Goal: Task Accomplishment & Management: Use online tool/utility

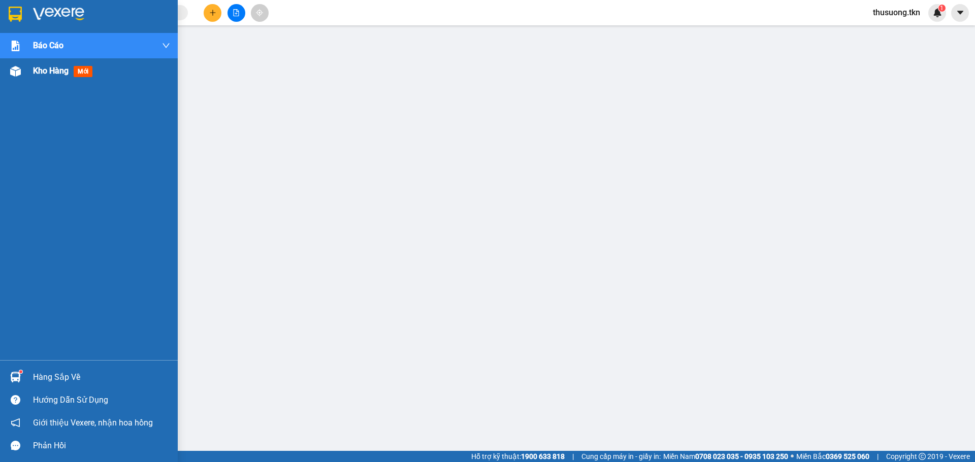
click at [34, 72] on span "Kho hàng" at bounding box center [51, 71] width 36 height 10
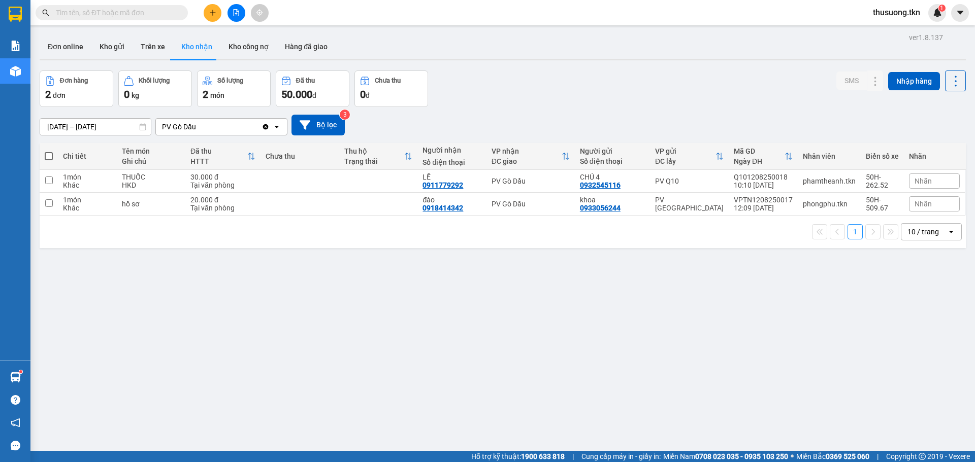
click at [759, 383] on div "ver 1.8.137 Đơn online Kho gửi Trên xe Kho nhận Kho công nợ Hàng đã giao Đơn hà…" at bounding box center [503, 261] width 934 height 462
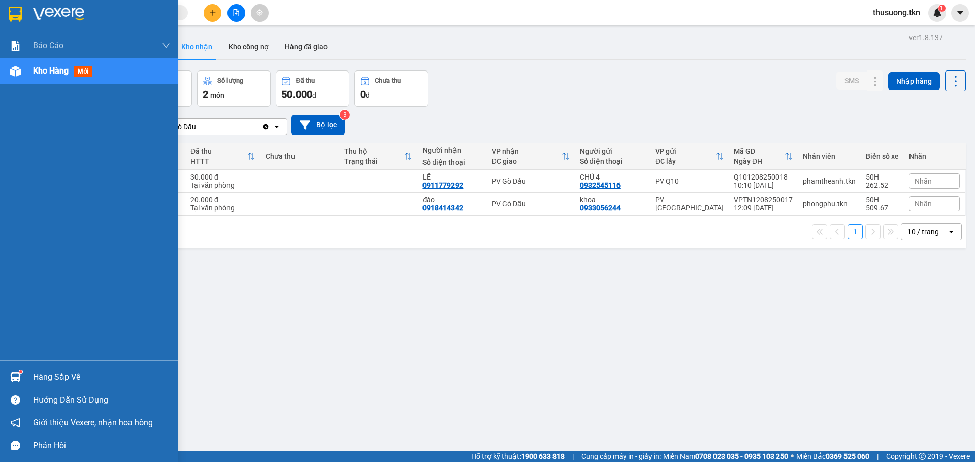
click at [55, 375] on div "Hàng sắp về" at bounding box center [101, 377] width 137 height 15
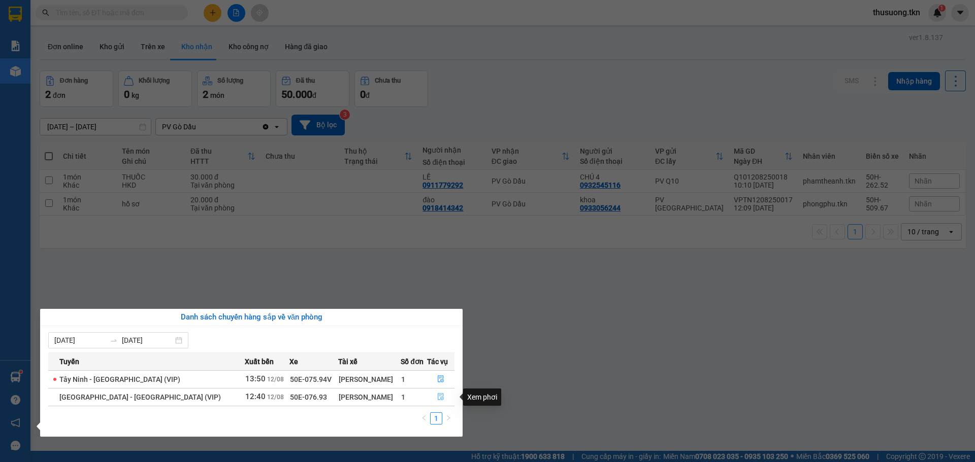
click at [439, 399] on icon "file-done" at bounding box center [440, 396] width 7 height 7
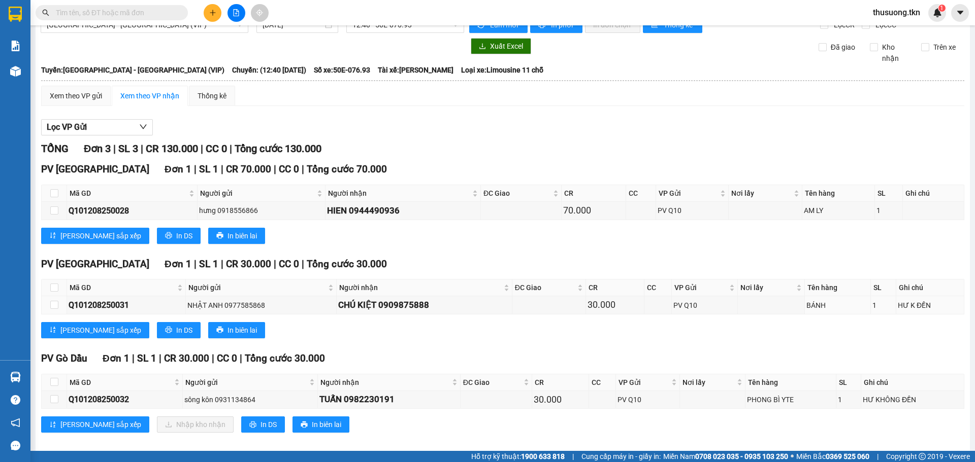
scroll to position [29, 0]
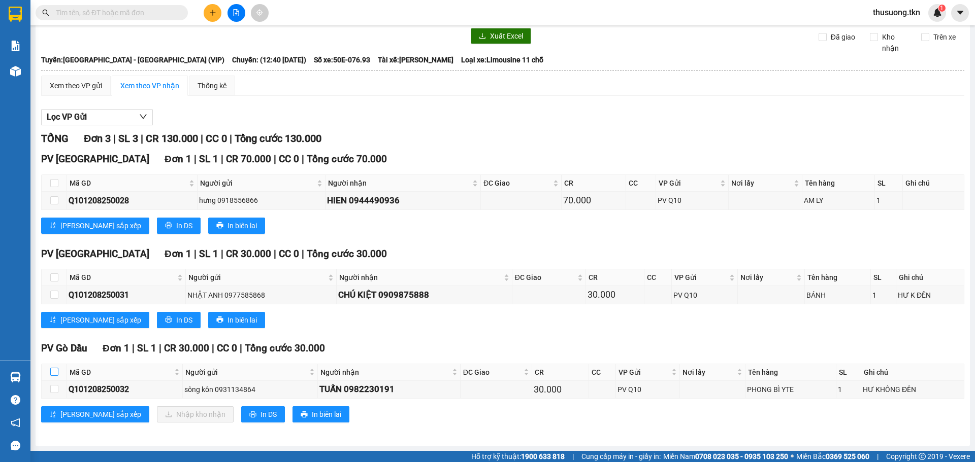
drag, startPoint x: 54, startPoint y: 373, endPoint x: 115, endPoint y: 402, distance: 67.4
click at [54, 373] on input "checkbox" at bounding box center [54, 372] width 8 height 8
checkbox input "true"
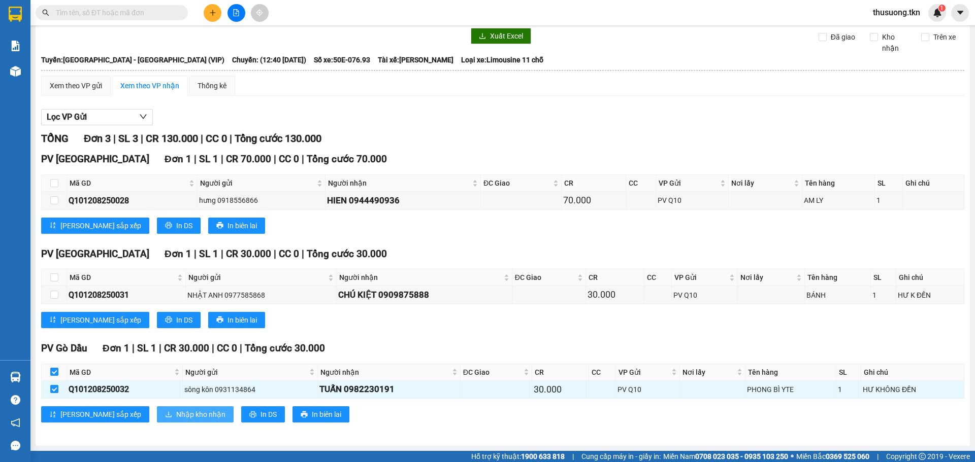
click at [165, 411] on icon "download" at bounding box center [168, 414] width 7 height 7
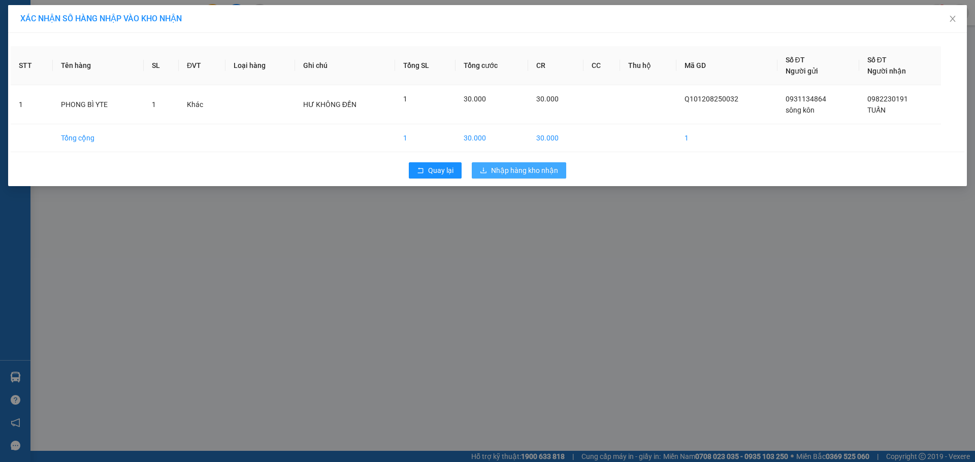
click at [520, 175] on span "Nhập hàng kho nhận" at bounding box center [524, 170] width 67 height 11
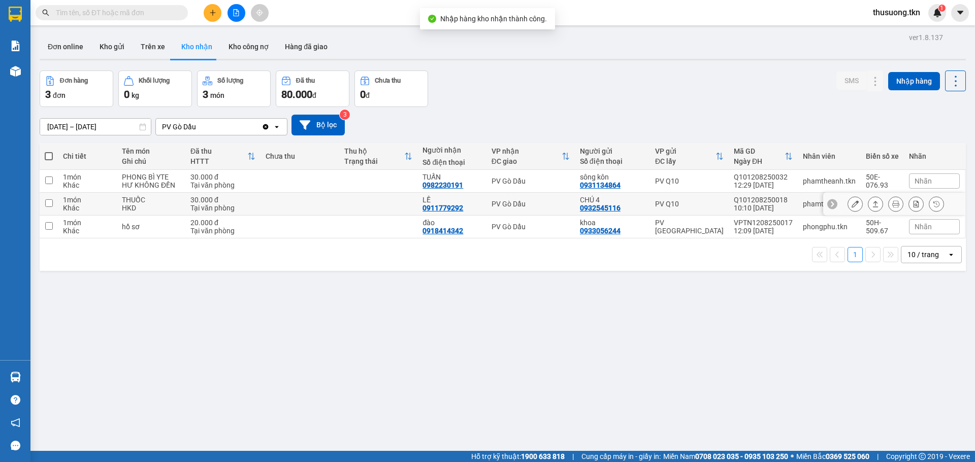
click at [155, 207] on div "HKD" at bounding box center [151, 208] width 58 height 8
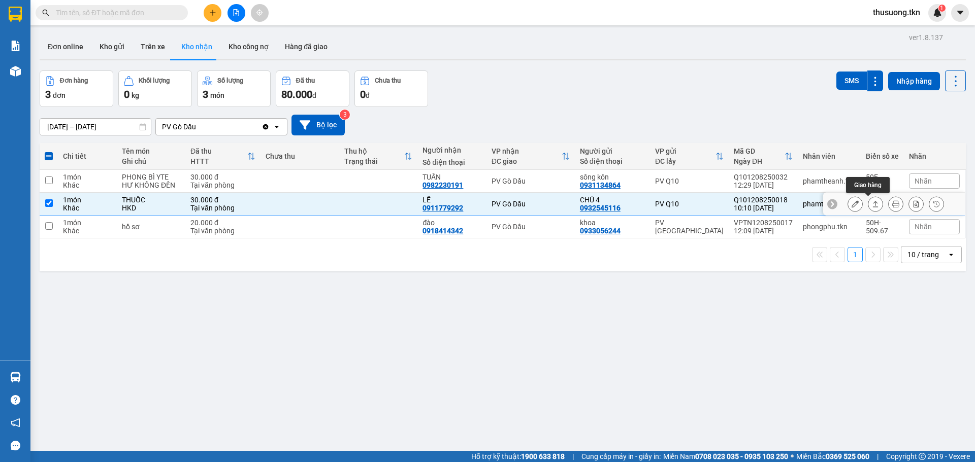
click at [872, 206] on icon at bounding box center [875, 204] width 7 height 7
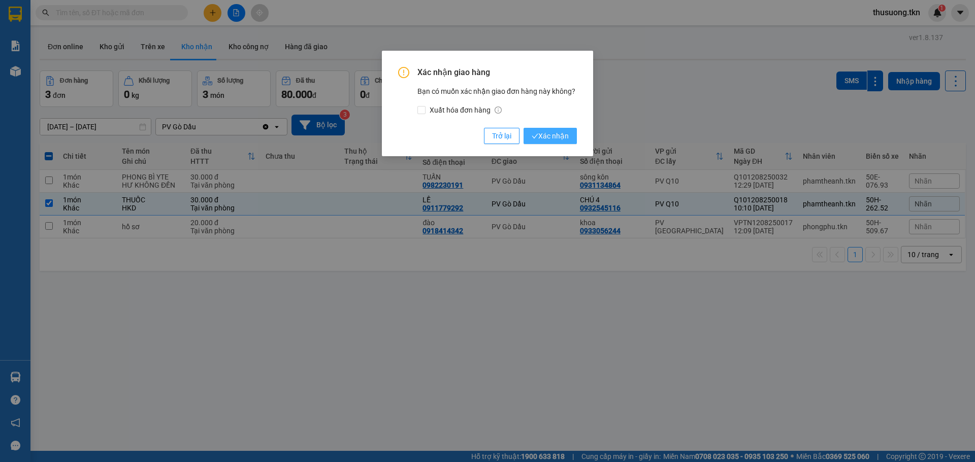
click at [556, 141] on span "Xác nhận" at bounding box center [550, 135] width 37 height 11
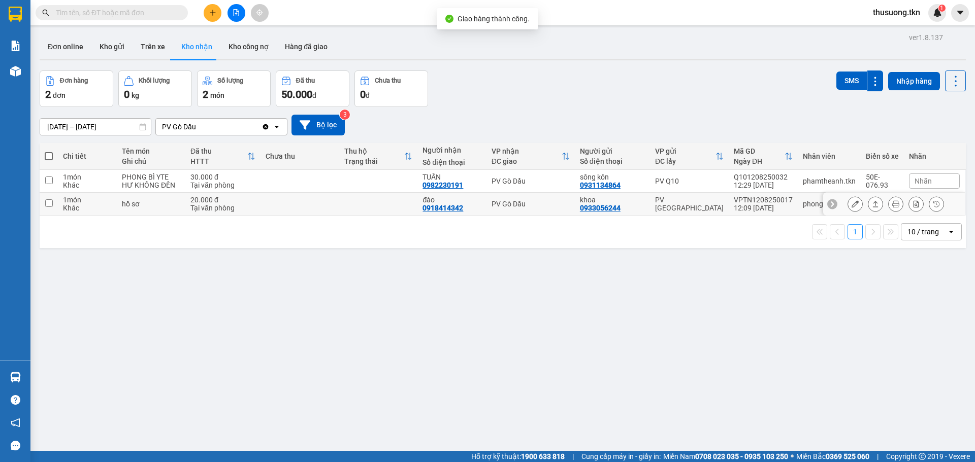
click at [50, 203] on input "checkbox" at bounding box center [49, 204] width 8 height 8
checkbox input "true"
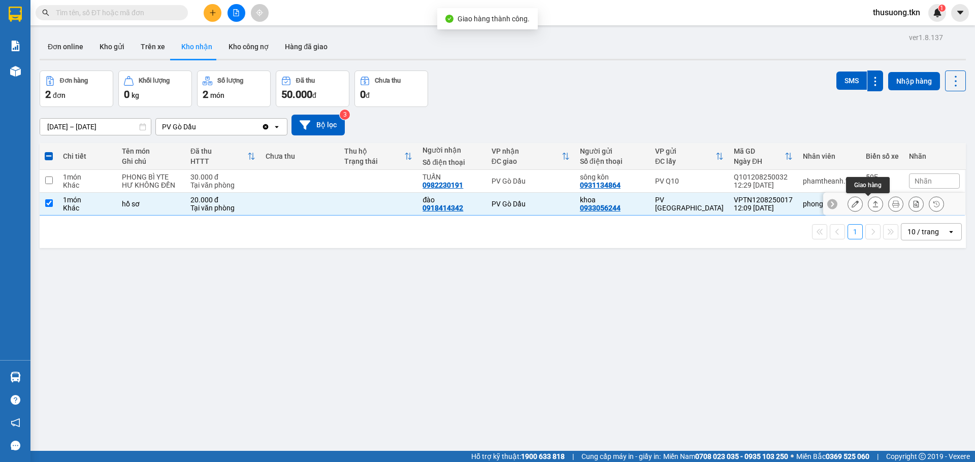
click at [868, 208] on button at bounding box center [875, 204] width 14 height 18
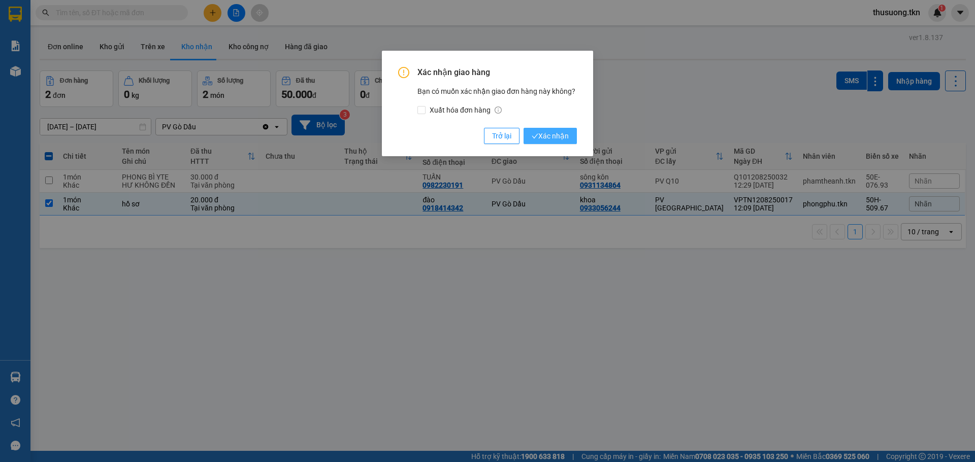
click at [558, 135] on span "Xác nhận" at bounding box center [550, 135] width 37 height 11
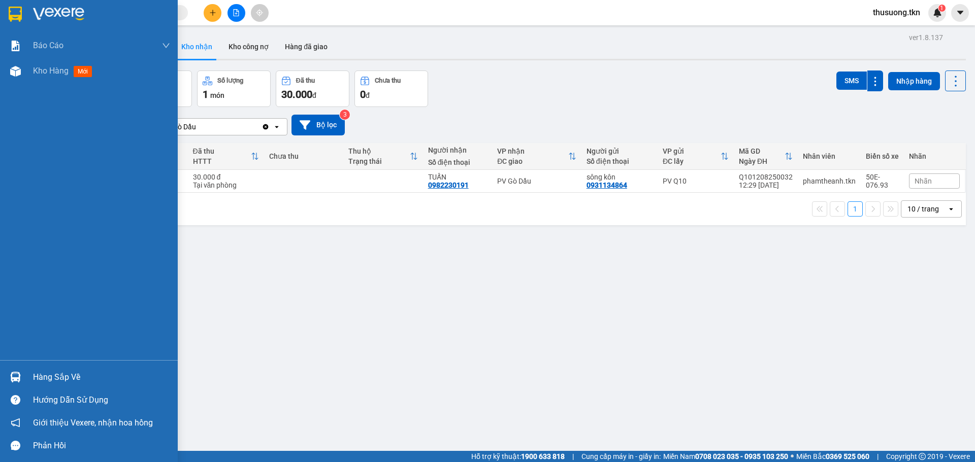
click at [50, 373] on div "Hàng sắp về" at bounding box center [101, 377] width 137 height 15
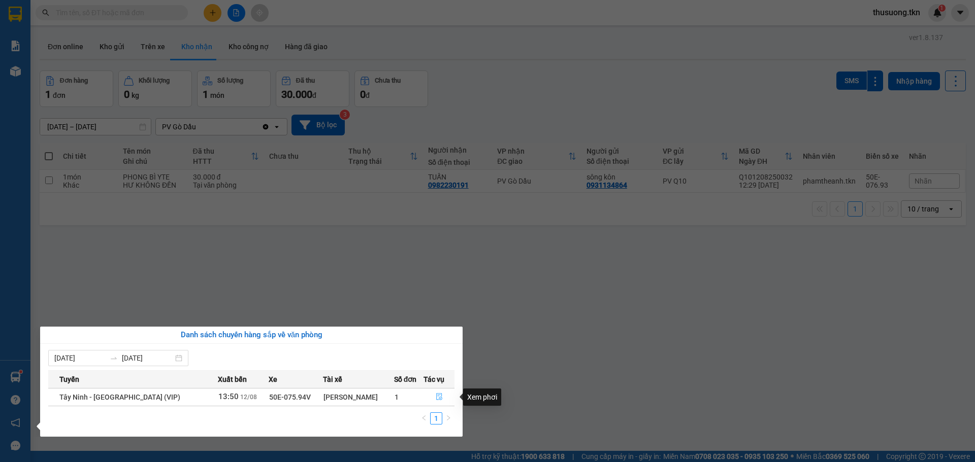
click at [436, 396] on icon "file-done" at bounding box center [439, 397] width 6 height 7
